Goal: Information Seeking & Learning: Stay updated

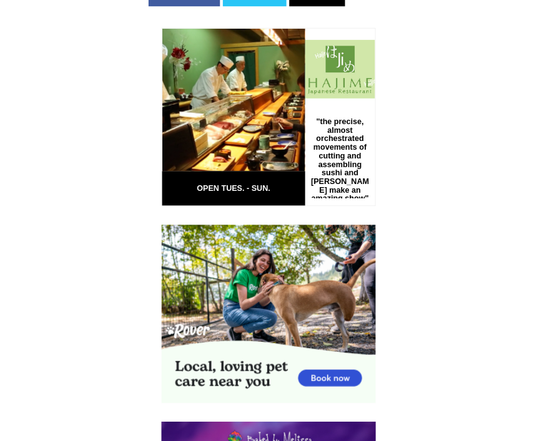
scroll to position [2143, 0]
